Goal: Information Seeking & Learning: Find specific fact

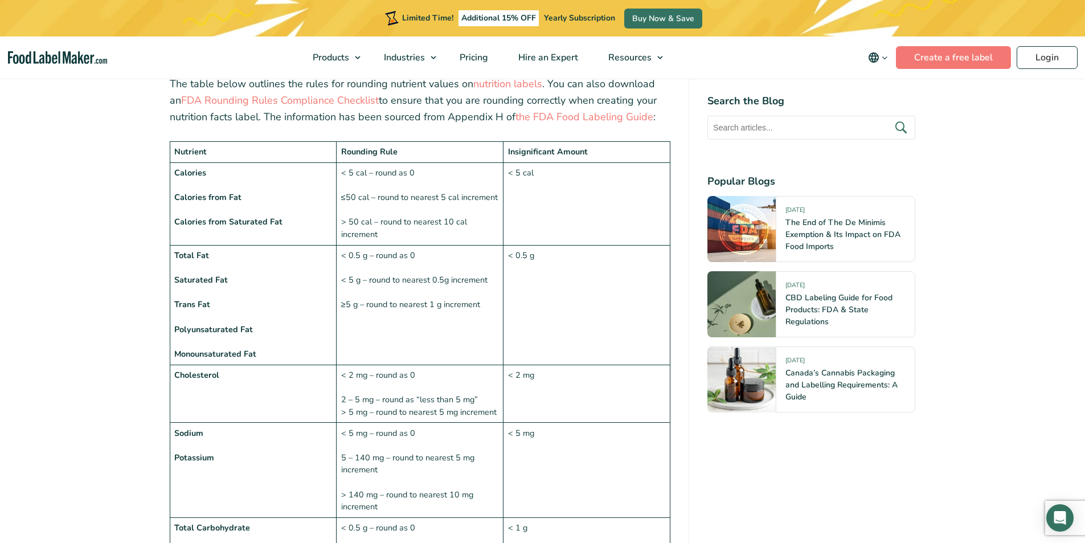
scroll to position [626, 0]
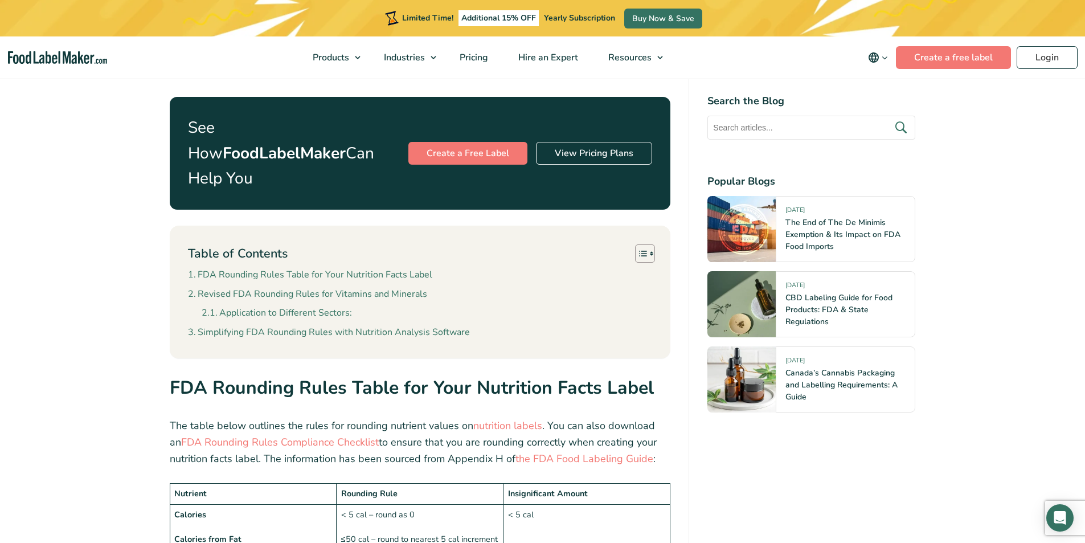
scroll to position [683, 0]
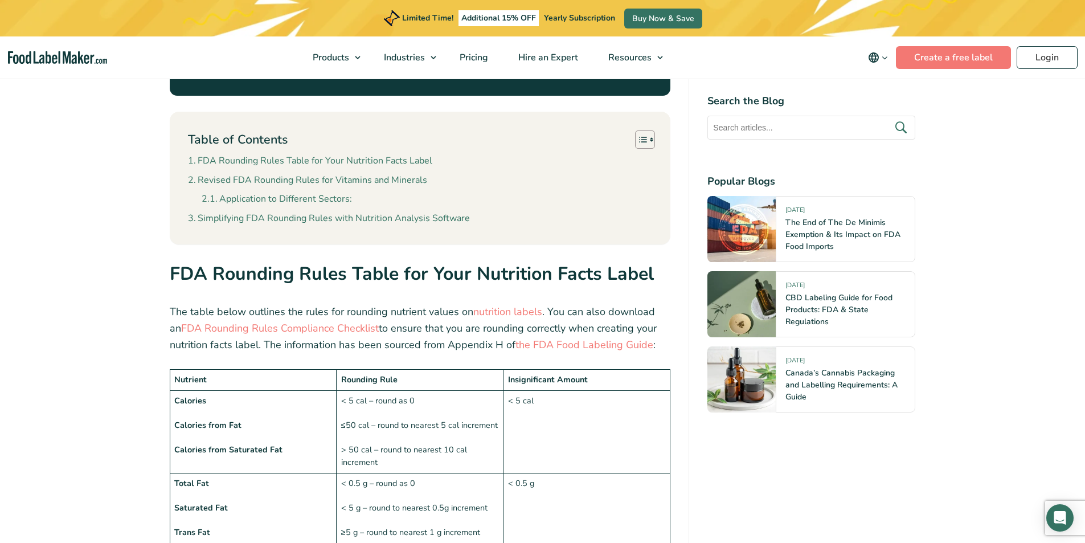
click at [445, 424] on td "< 5 cal – round as 0 ≤50 cal – round to nearest 5 cal increment > 50 cal – roun…" at bounding box center [419, 431] width 167 height 83
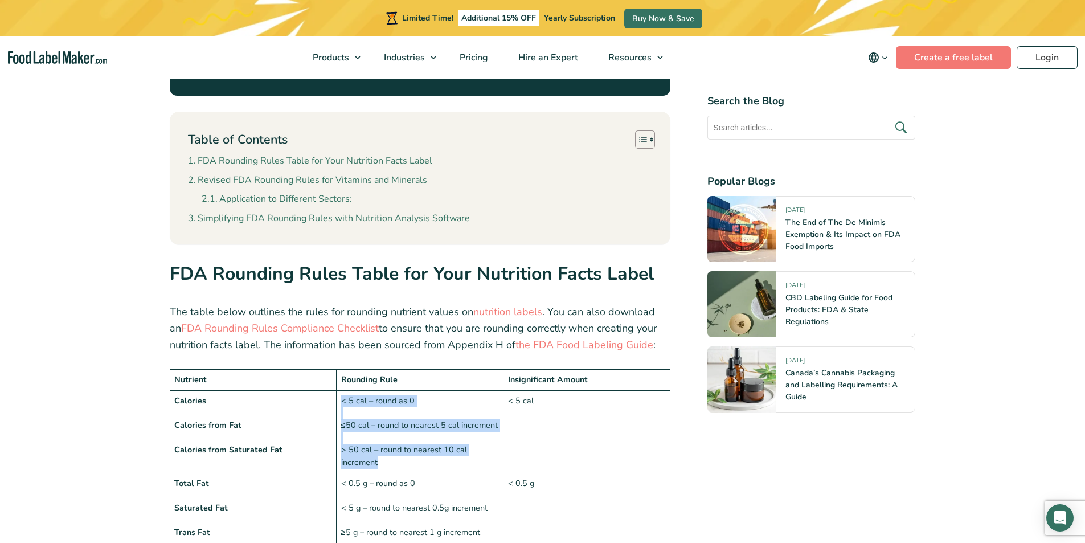
drag, startPoint x: 498, startPoint y: 426, endPoint x: 337, endPoint y: 375, distance: 168.9
click at [337, 390] on td "< 5 cal – round as 0 ≤50 cal – round to nearest 5 cal increment > 50 cal – roun…" at bounding box center [419, 431] width 167 height 83
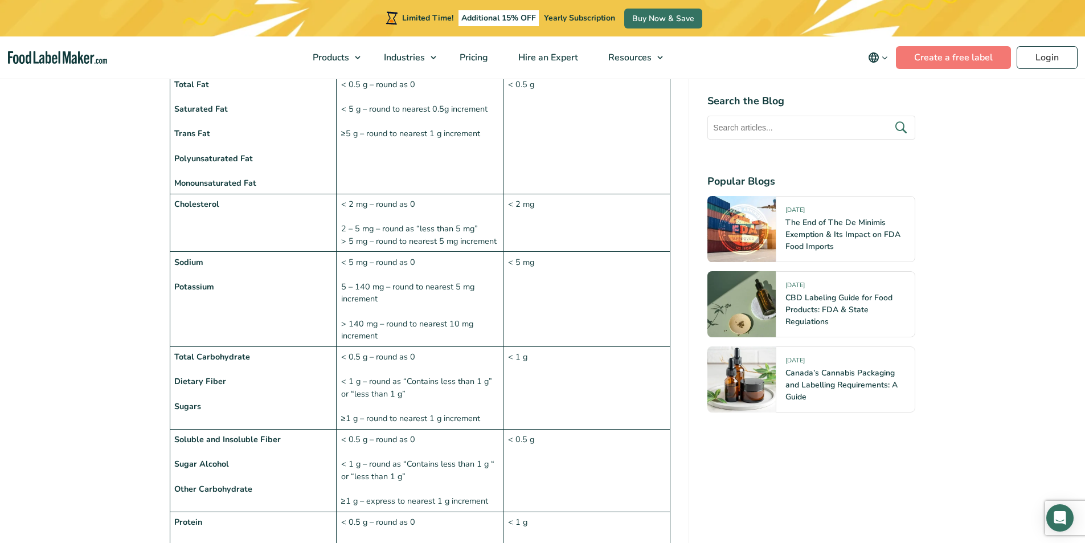
scroll to position [1252, 0]
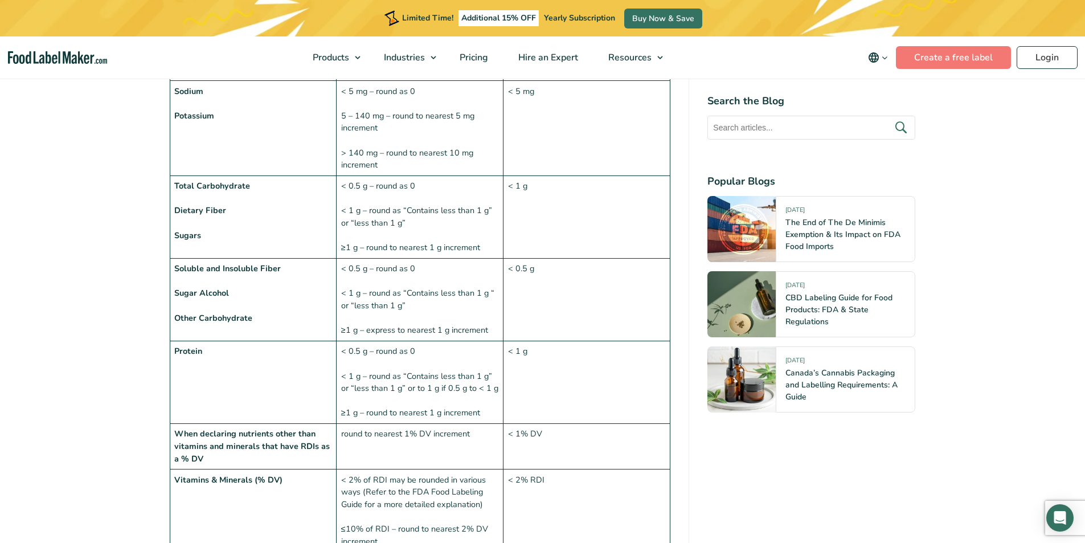
drag, startPoint x: 194, startPoint y: 273, endPoint x: 378, endPoint y: 288, distance: 185.1
click at [198, 272] on td "Soluble and Insoluble Fiber Sugar Alcohol Other Carbohydrate" at bounding box center [253, 299] width 167 height 83
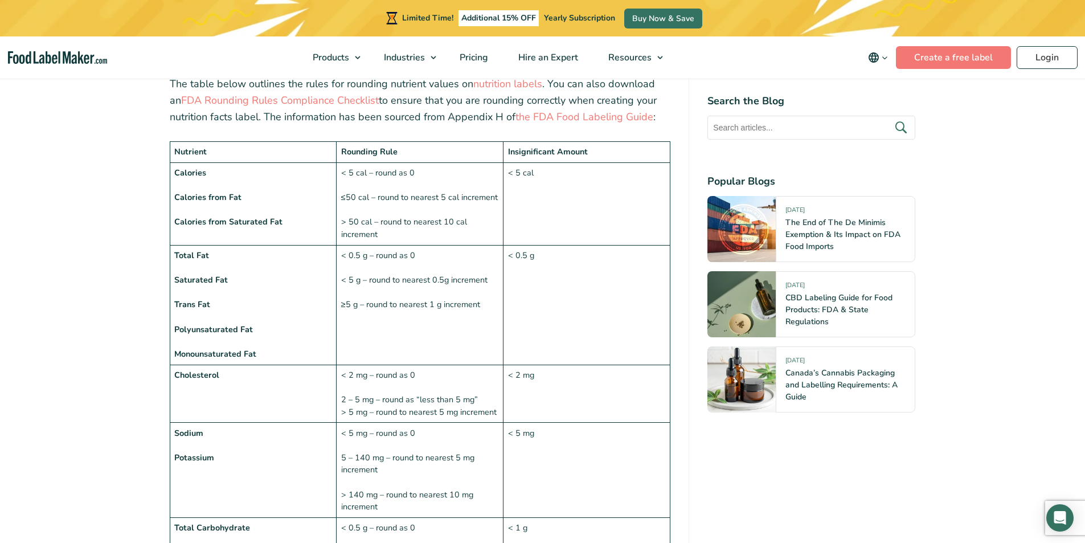
scroll to position [854, 0]
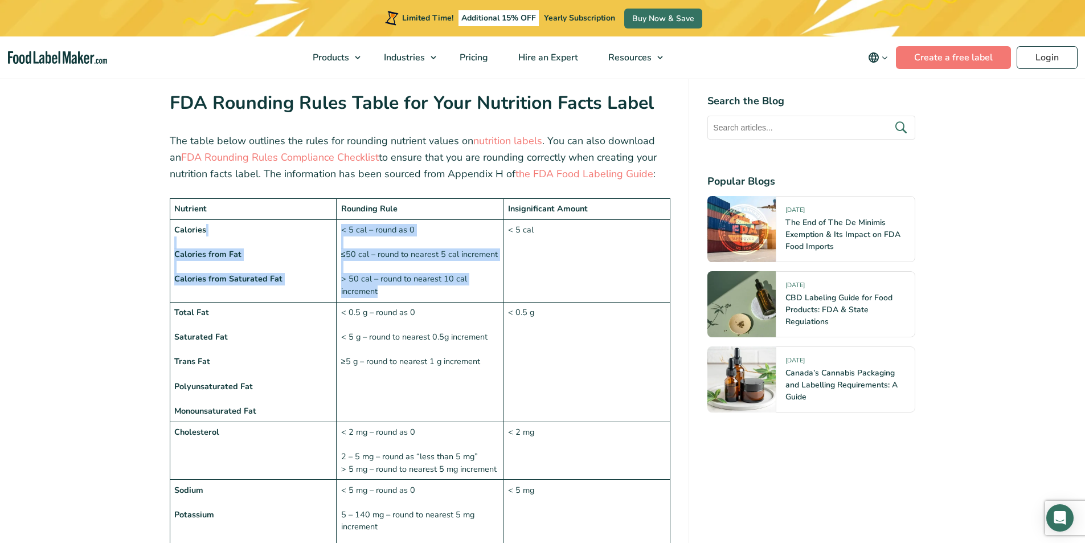
drag, startPoint x: 460, startPoint y: 258, endPoint x: 346, endPoint y: 220, distance: 119.9
click at [331, 219] on tr "Calories Calories from Fat Calories from Saturated Fat < 5 cal – round as 0 ≤50…" at bounding box center [420, 260] width 500 height 83
click at [418, 252] on td "< 5 cal – round as 0 ≤50 cal – round to nearest 5 cal increment > 50 cal – roun…" at bounding box center [419, 260] width 167 height 83
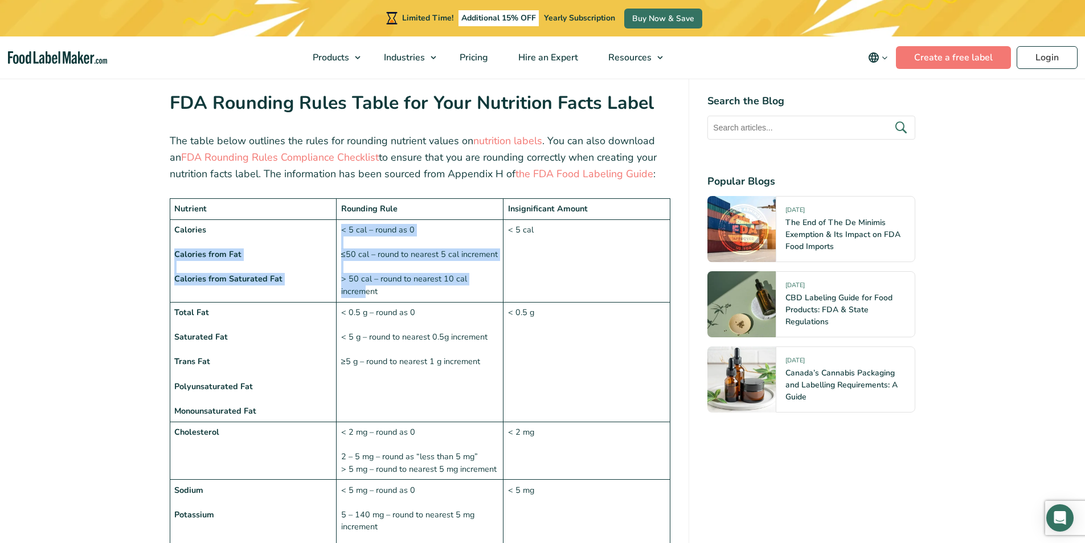
drag, startPoint x: 486, startPoint y: 256, endPoint x: 332, endPoint y: 228, distance: 156.7
click at [332, 228] on tr "Calories Calories from Fat Calories from Saturated Fat < 5 cal – round as 0 ≤50…" at bounding box center [420, 260] width 500 height 83
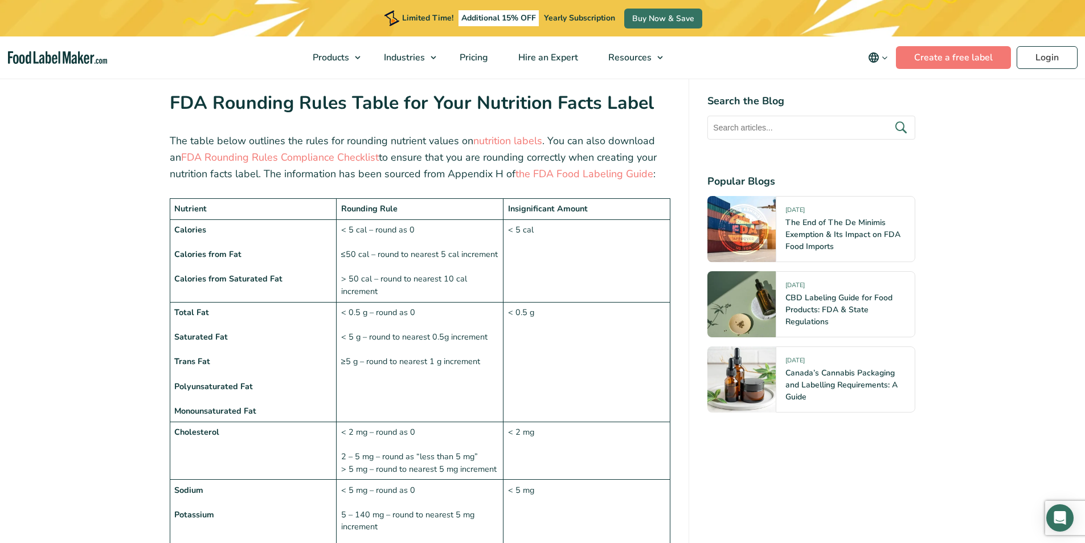
click at [463, 302] on td "< 0.5 g – round as 0 < 5 g – round to nearest 0.5g increment ≥5 g – round to ne…" at bounding box center [419, 362] width 167 height 120
click at [336, 256] on td "< 5 cal – round as 0 ≤50 cal – round to nearest 5 cal increment > 50 cal – roun…" at bounding box center [419, 260] width 167 height 83
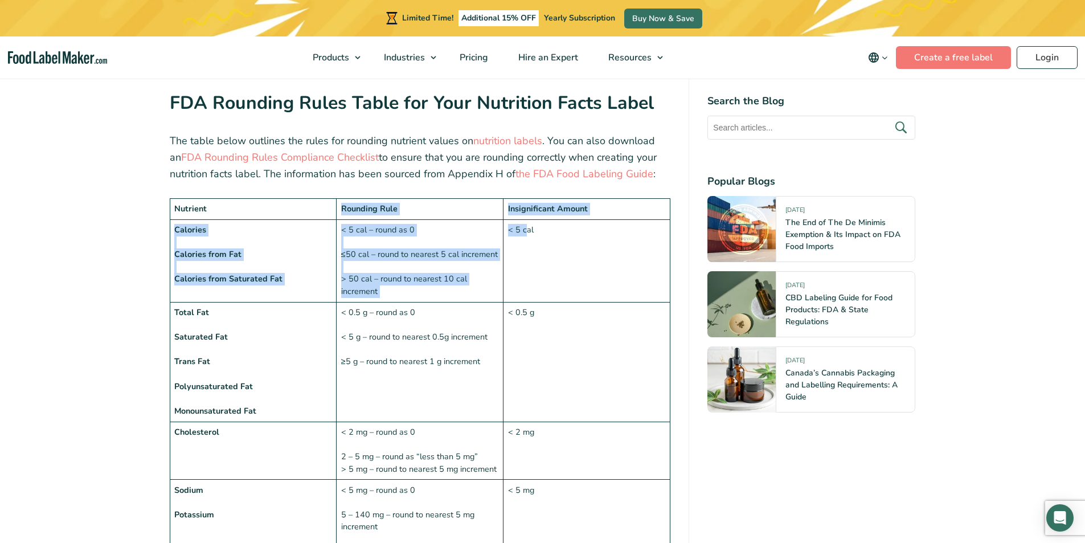
drag, startPoint x: 523, startPoint y: 259, endPoint x: 265, endPoint y: 185, distance: 268.9
click at [443, 256] on td "< 5 cal – round as 0 ≤50 cal – round to nearest 5 cal increment > 50 cal – roun…" at bounding box center [419, 260] width 167 height 83
